Goal: Task Accomplishment & Management: Manage account settings

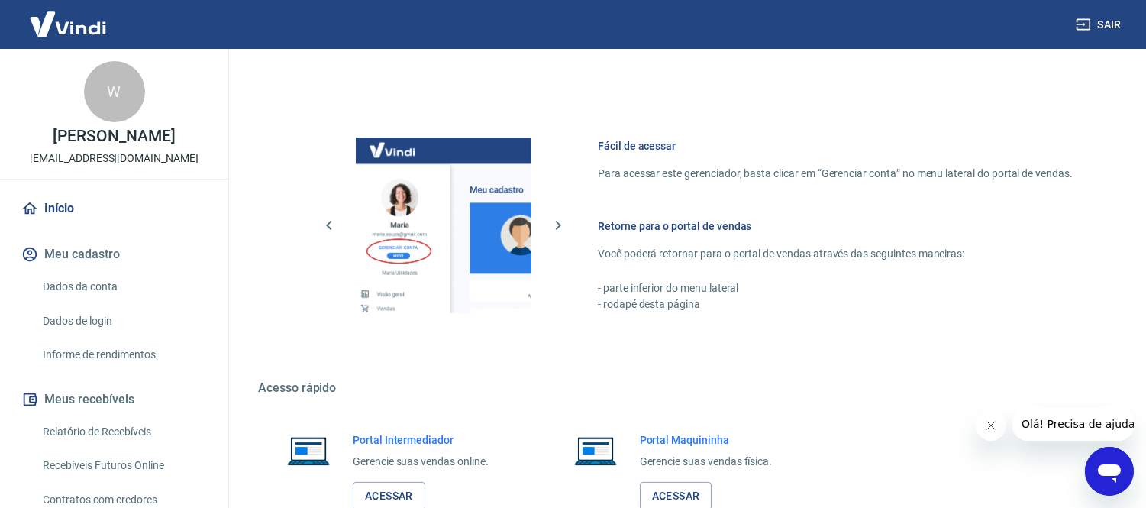
scroll to position [698, 0]
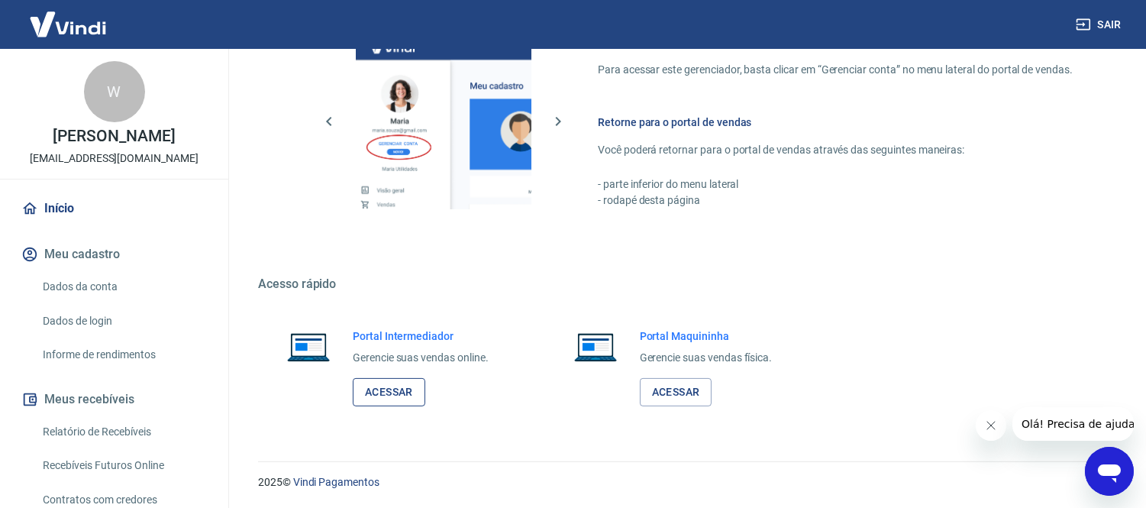
drag, startPoint x: 394, startPoint y: 376, endPoint x: 389, endPoint y: 384, distance: 8.9
click at [392, 378] on div "Portal Intermediador Gerencie suas vendas online. Acessar" at bounding box center [421, 367] width 136 height 78
click at [386, 389] on link "Acessar" at bounding box center [389, 392] width 73 height 28
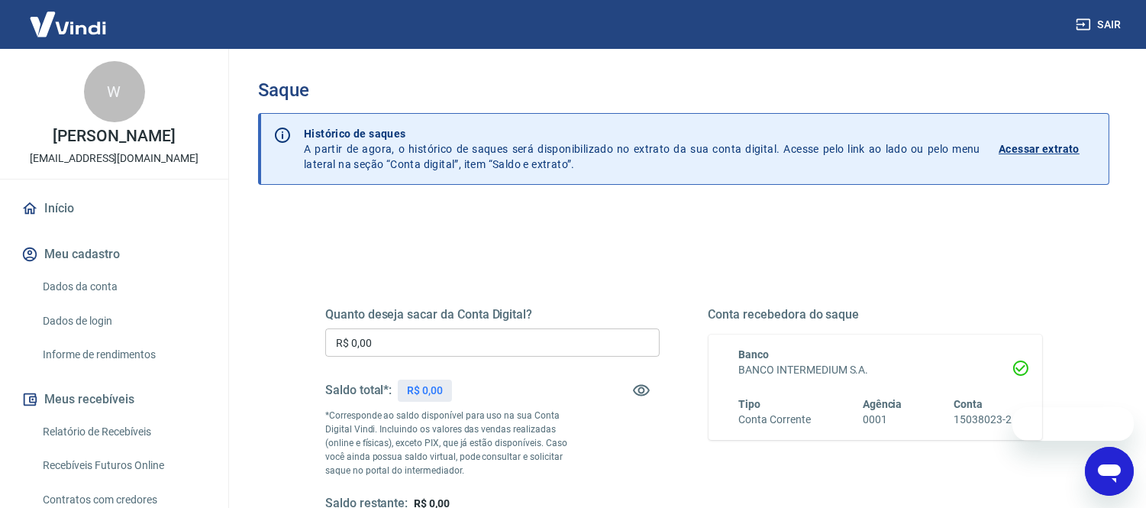
click at [296, 235] on div "Quanto deseja sacar da Conta Digital? R$ 0,00 ​ Saldo total*: R$ 0,00 *Correspo…" at bounding box center [683, 482] width 851 height 546
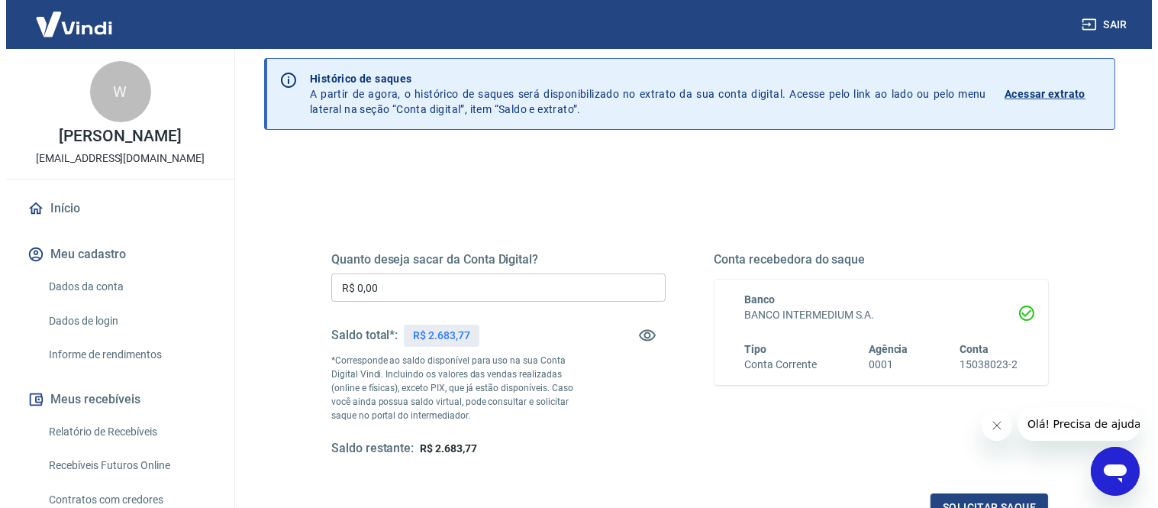
scroll to position [85, 0]
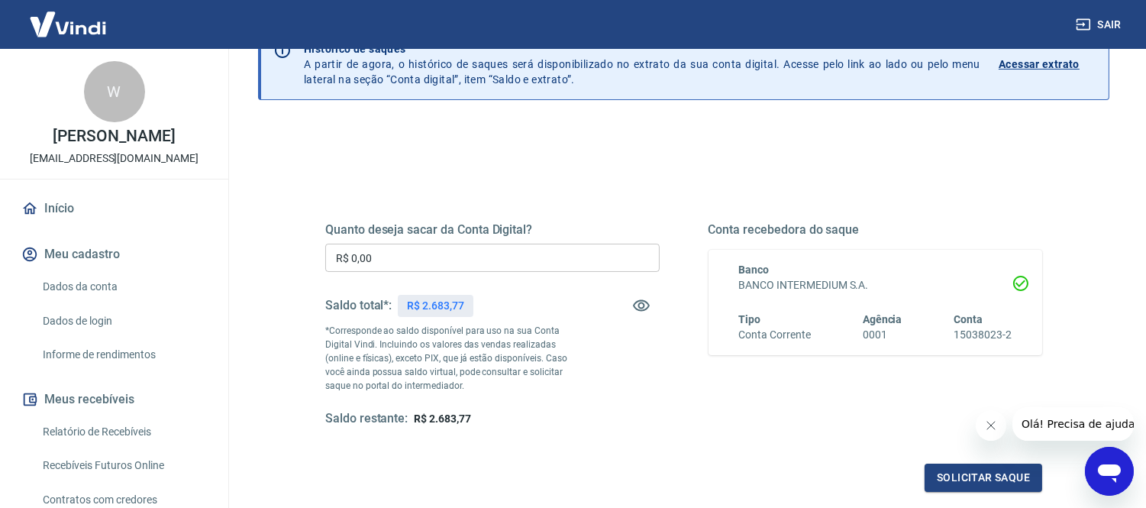
click at [293, 292] on div "Quanto deseja sacar da Conta Digital? R$ 0,00 ​ Saldo total*: R$ 2.683,77 *Corr…" at bounding box center [684, 332] width 790 height 355
click at [426, 249] on input "R$ 0,00" at bounding box center [492, 258] width 334 height 28
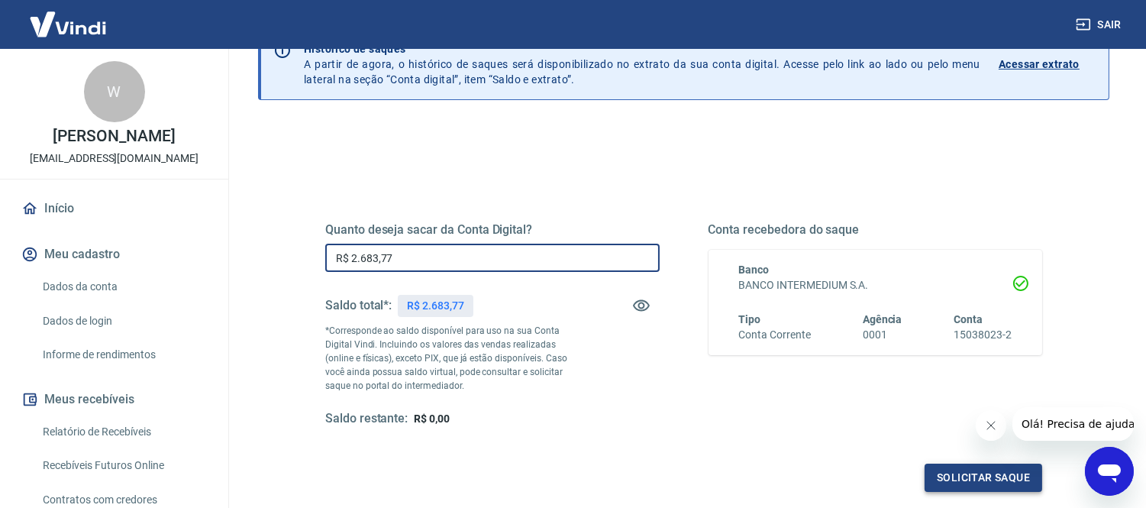
type input "R$ 2.683,77"
click at [947, 470] on button "Solicitar saque" at bounding box center [984, 477] width 118 height 28
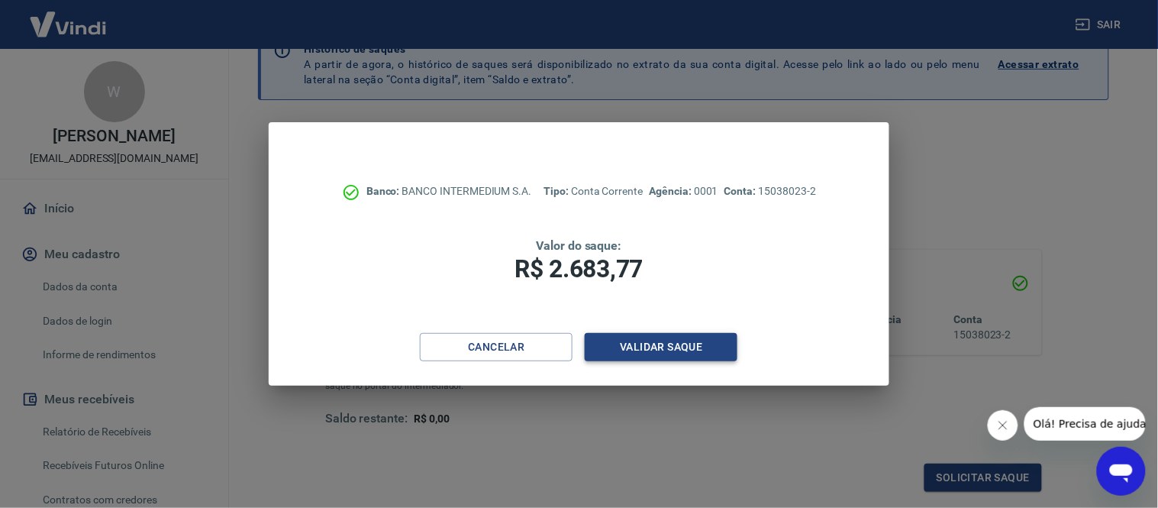
click at [650, 347] on button "Validar saque" at bounding box center [661, 347] width 153 height 28
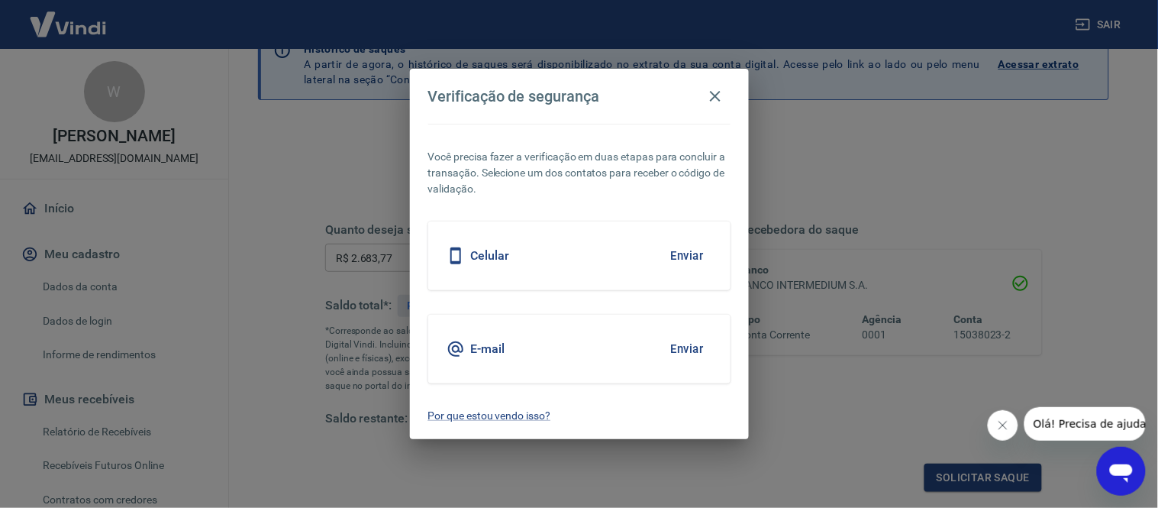
click at [674, 254] on button "Enviar" at bounding box center [688, 256] width 50 height 32
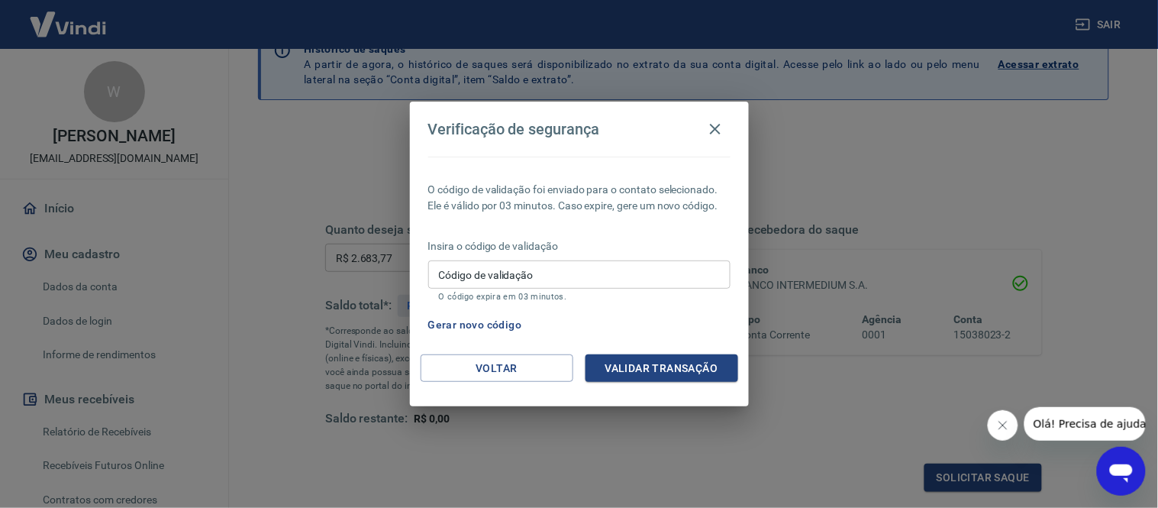
click at [531, 273] on input "Código de validação" at bounding box center [579, 274] width 302 height 28
type input "585897"
click at [660, 374] on button "Validar transação" at bounding box center [662, 368] width 153 height 28
